Goal: Task Accomplishment & Management: Complete application form

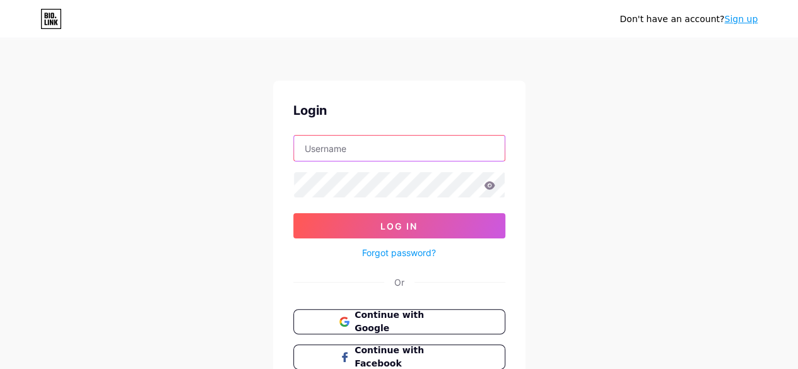
click at [322, 148] on input "text" at bounding box center [399, 148] width 211 height 25
paste input "lemonthree833"
type input "lemonthree833"
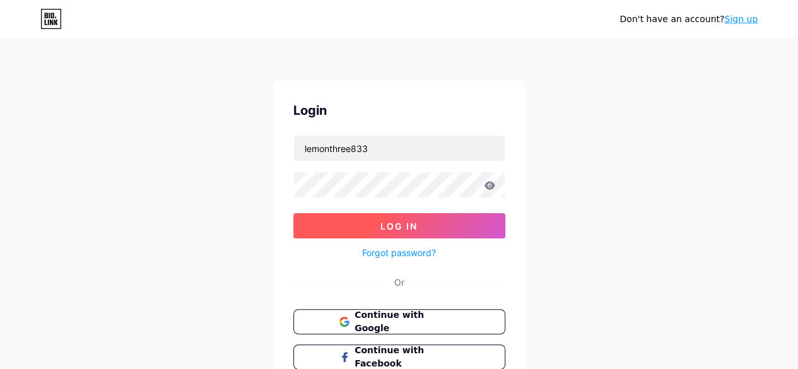
click at [361, 223] on button "Log In" at bounding box center [399, 225] width 212 height 25
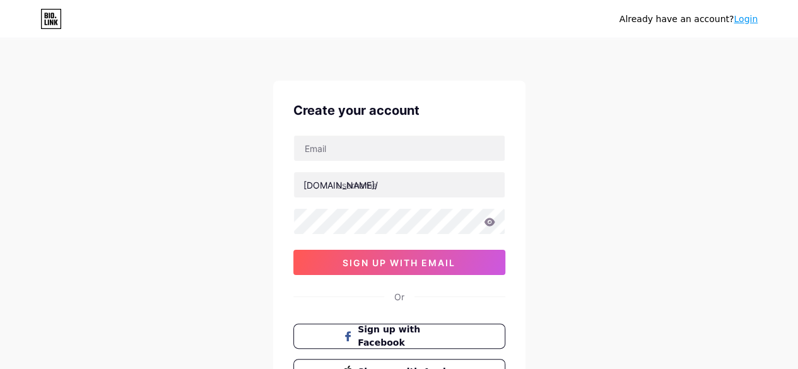
click at [749, 20] on link "Login" at bounding box center [745, 19] width 24 height 10
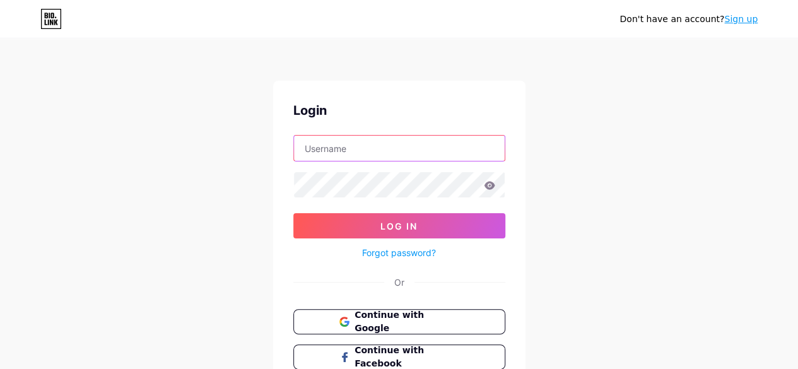
click at [373, 153] on input "text" at bounding box center [399, 148] width 211 height 25
paste input "[EMAIL_ADDRESS][DOMAIN_NAME]"
type input "[EMAIL_ADDRESS][DOMAIN_NAME]"
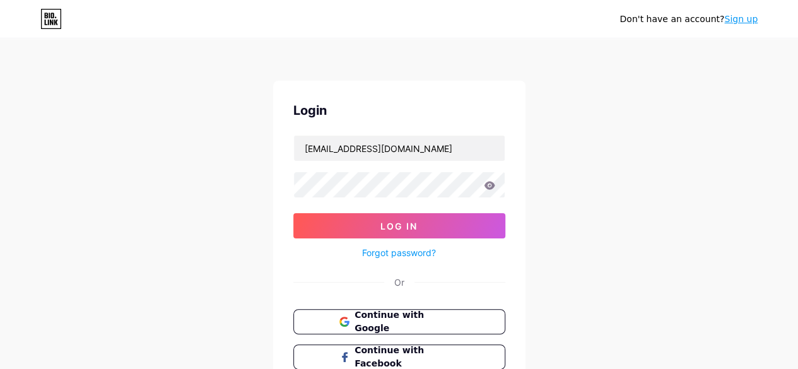
click at [490, 186] on icon at bounding box center [489, 185] width 11 height 9
click at [491, 185] on icon at bounding box center [489, 185] width 11 height 8
click at [487, 186] on icon at bounding box center [489, 185] width 11 height 8
click at [246, 175] on div "Don't have an account? Sign up Login [EMAIL_ADDRESS][DOMAIN_NAME] Log In Forgot…" at bounding box center [399, 232] width 798 height 465
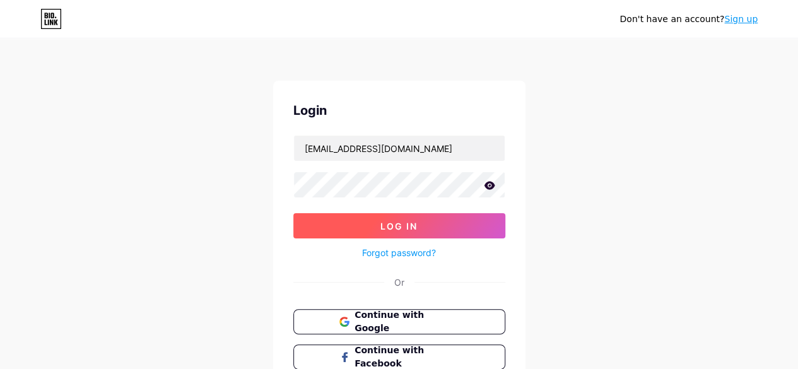
click at [392, 226] on span "Log In" at bounding box center [398, 226] width 37 height 11
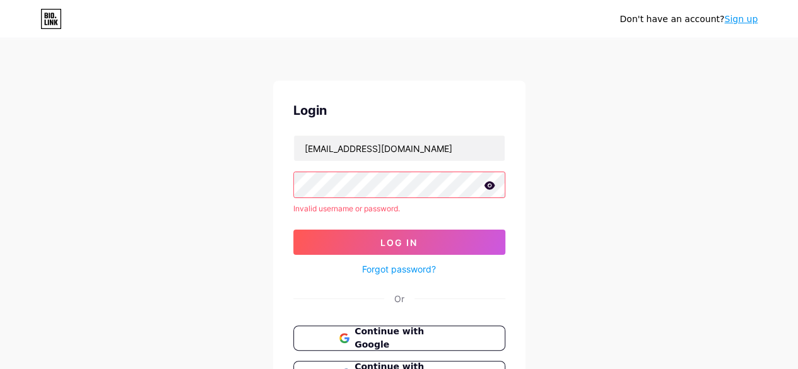
scroll to position [110, 0]
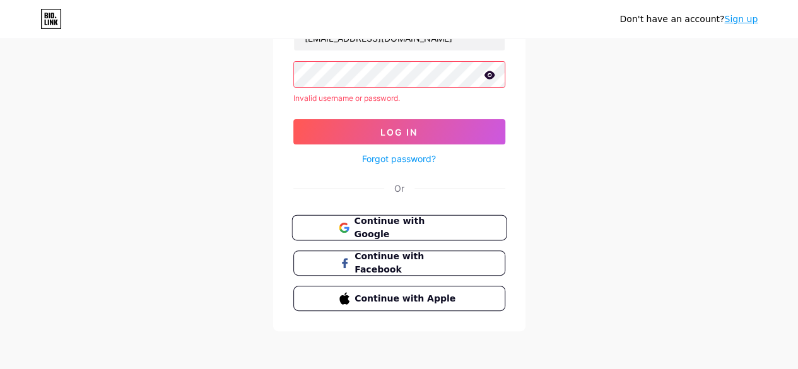
click at [405, 226] on span "Continue with Google" at bounding box center [406, 227] width 105 height 27
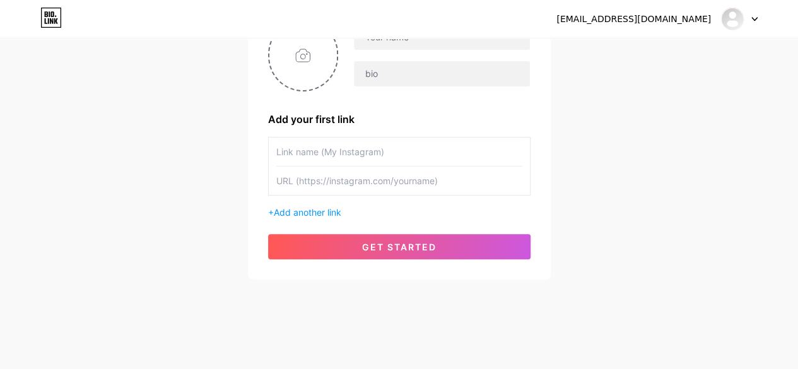
scroll to position [47, 0]
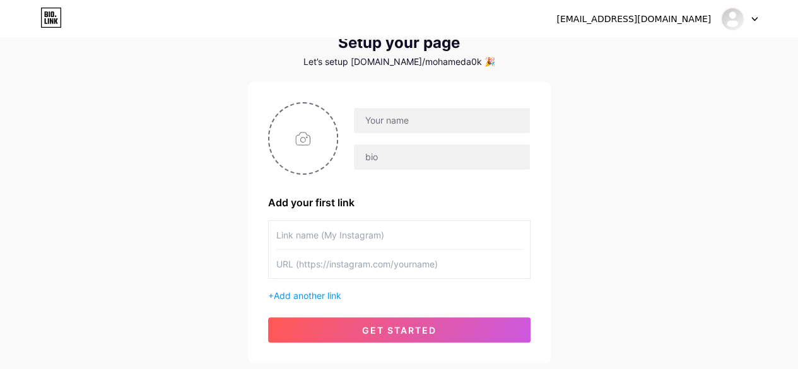
click at [314, 239] on input "text" at bounding box center [399, 235] width 246 height 28
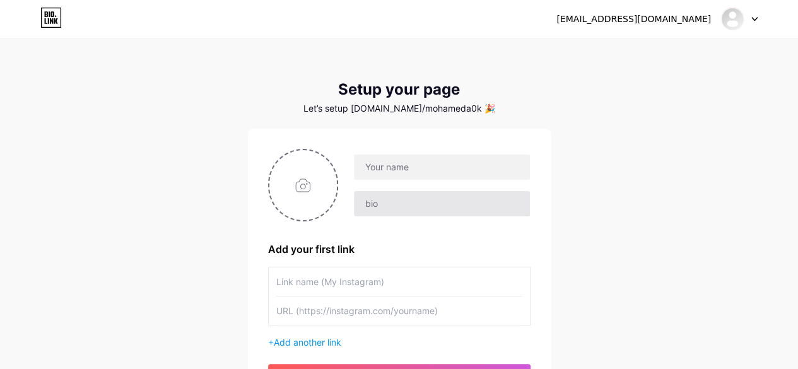
scroll to position [130, 0]
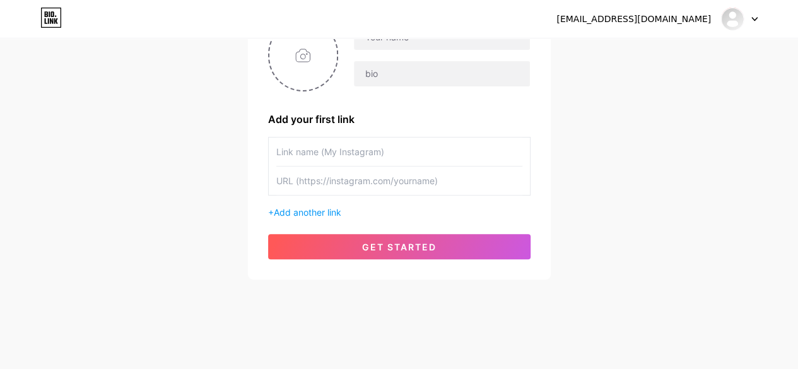
click at [306, 149] on input "text" at bounding box center [399, 151] width 246 height 28
click at [305, 183] on input "text" at bounding box center [399, 180] width 246 height 28
click at [311, 212] on span "Add another link" at bounding box center [307, 212] width 67 height 11
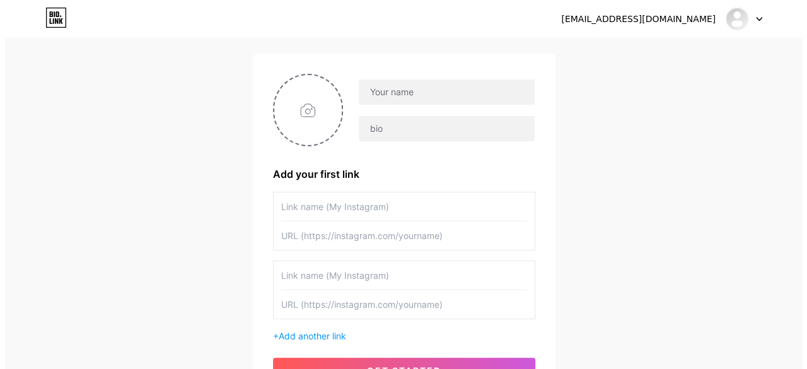
scroll to position [0, 0]
